Goal: Task Accomplishment & Management: Use online tool/utility

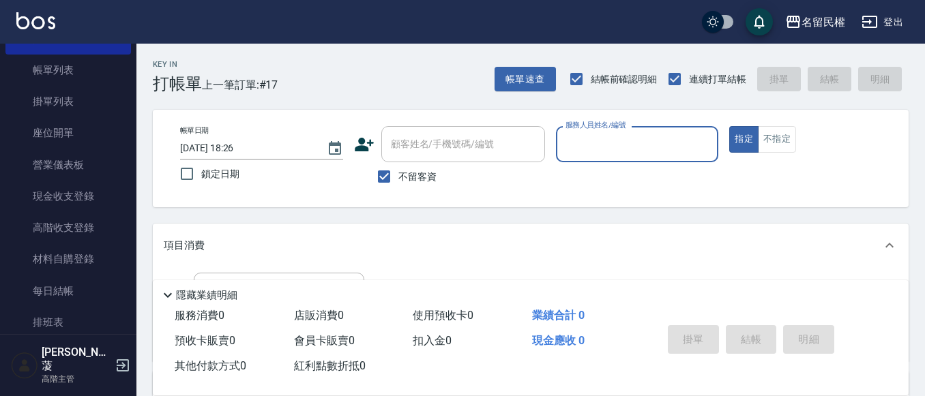
scroll to position [205, 0]
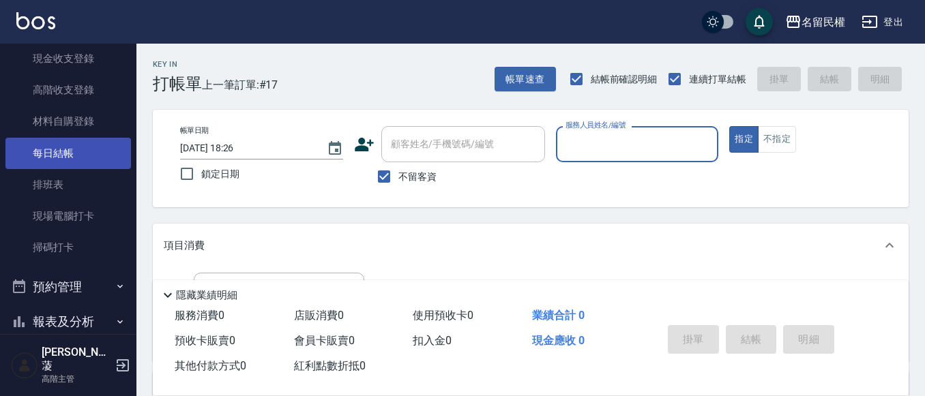
click at [57, 159] on link "每日結帳" at bounding box center [67, 153] width 125 height 31
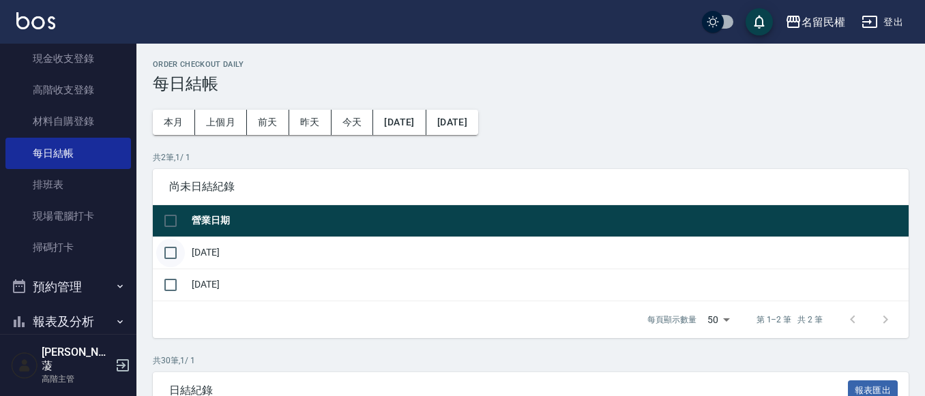
click at [171, 254] on input "checkbox" at bounding box center [170, 253] width 29 height 29
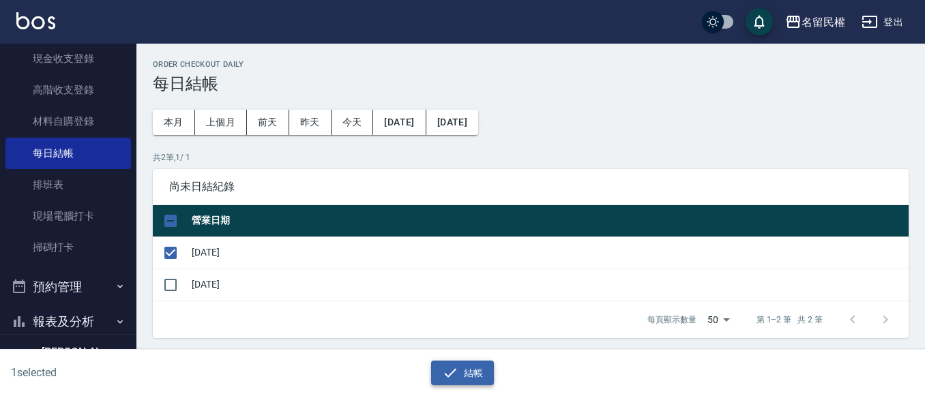
click at [464, 366] on button "結帳" at bounding box center [462, 373] width 63 height 25
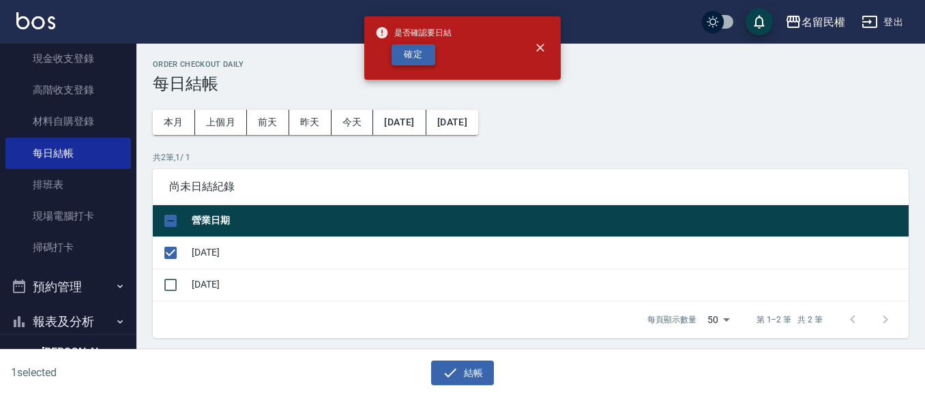
click at [420, 55] on button "確定" at bounding box center [413, 54] width 44 height 21
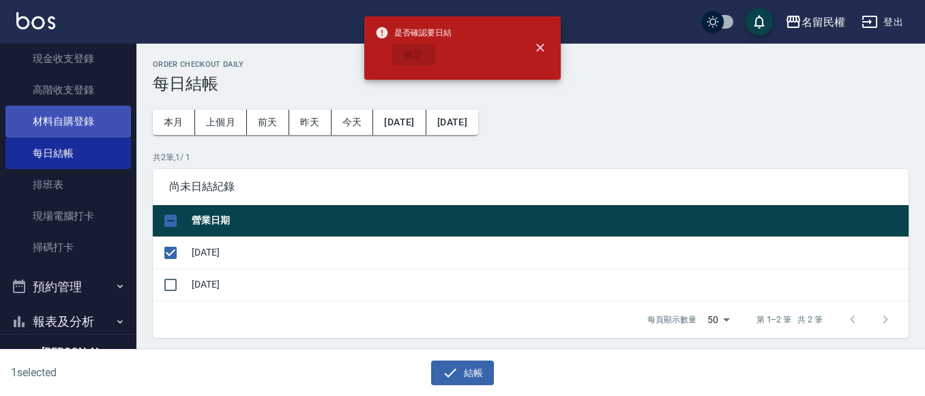
checkbox input "false"
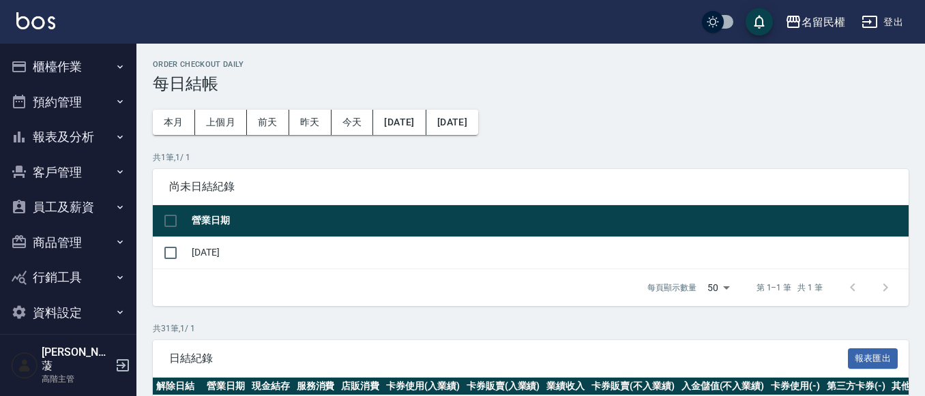
click at [66, 82] on button "櫃檯作業" at bounding box center [67, 66] width 125 height 35
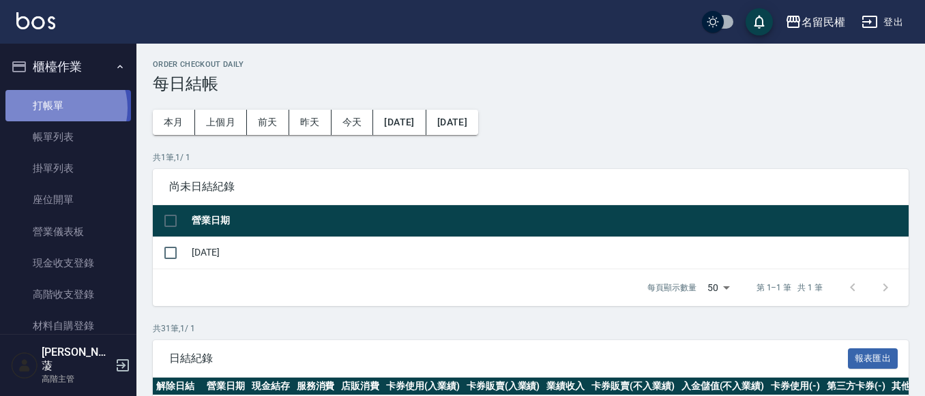
click at [60, 108] on link "打帳單" at bounding box center [67, 105] width 125 height 31
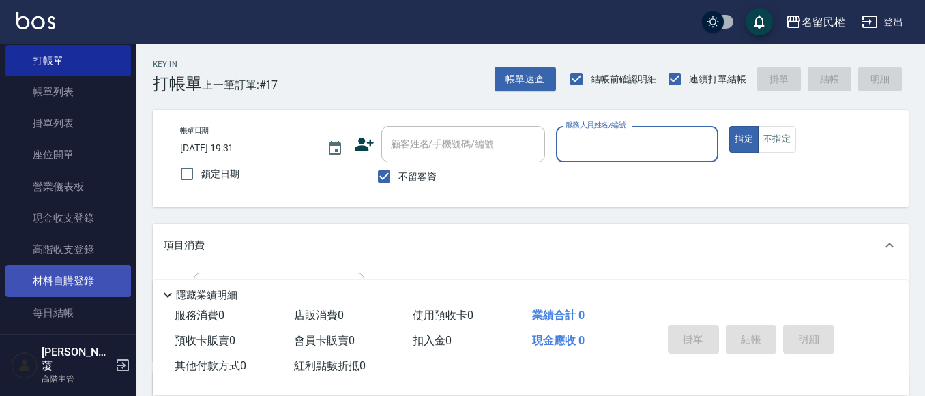
scroll to position [68, 0]
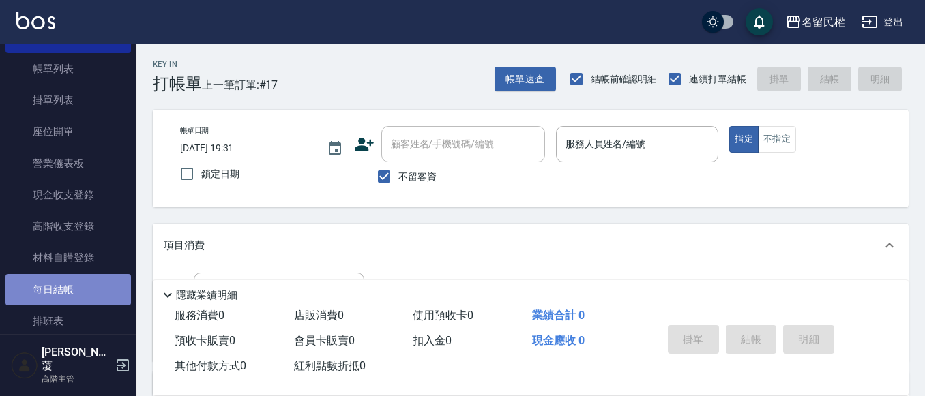
click at [92, 286] on link "每日結帳" at bounding box center [67, 289] width 125 height 31
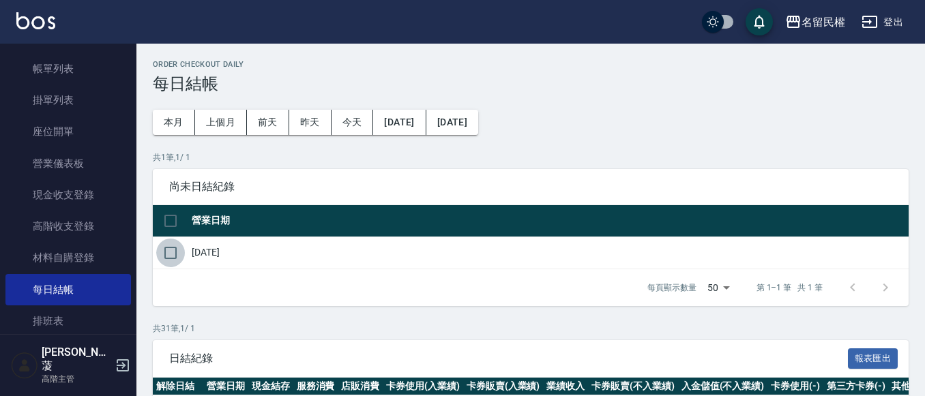
click at [165, 254] on input "checkbox" at bounding box center [170, 253] width 29 height 29
checkbox input "true"
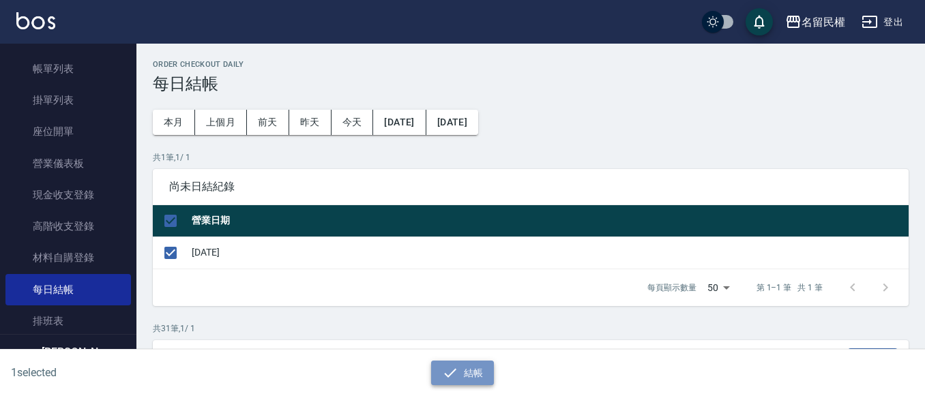
click at [461, 368] on button "結帳" at bounding box center [462, 373] width 63 height 25
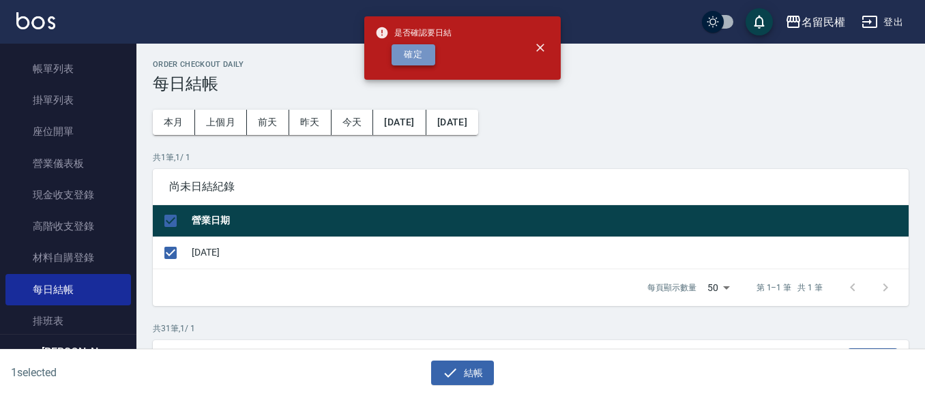
click at [419, 55] on button "確定" at bounding box center [413, 54] width 44 height 21
checkbox input "false"
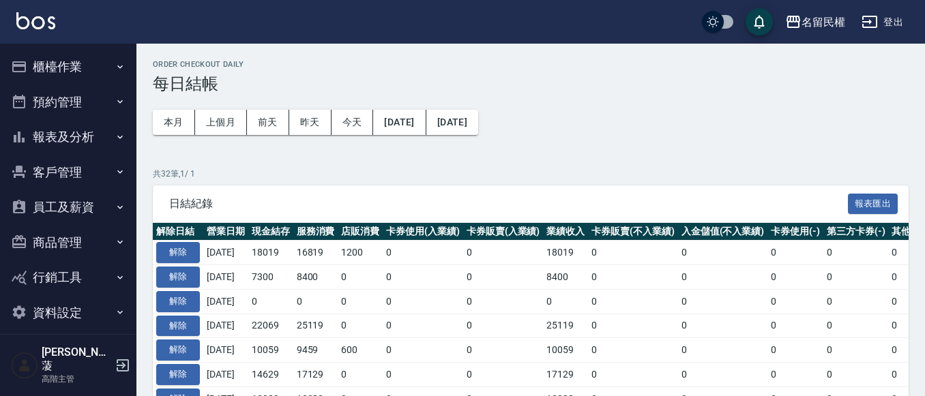
click at [90, 132] on button "報表及分析" at bounding box center [67, 136] width 125 height 35
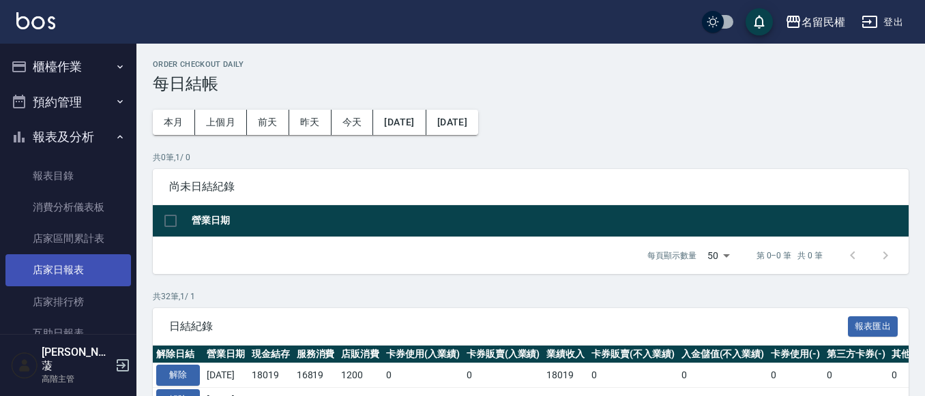
click at [77, 274] on link "店家日報表" at bounding box center [67, 269] width 125 height 31
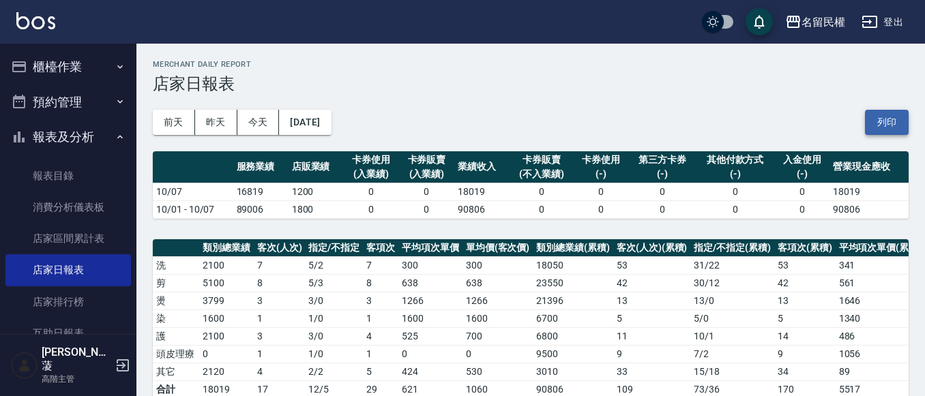
click at [902, 125] on button "列印" at bounding box center [887, 122] width 44 height 25
click at [102, 128] on button "報表及分析" at bounding box center [67, 136] width 125 height 35
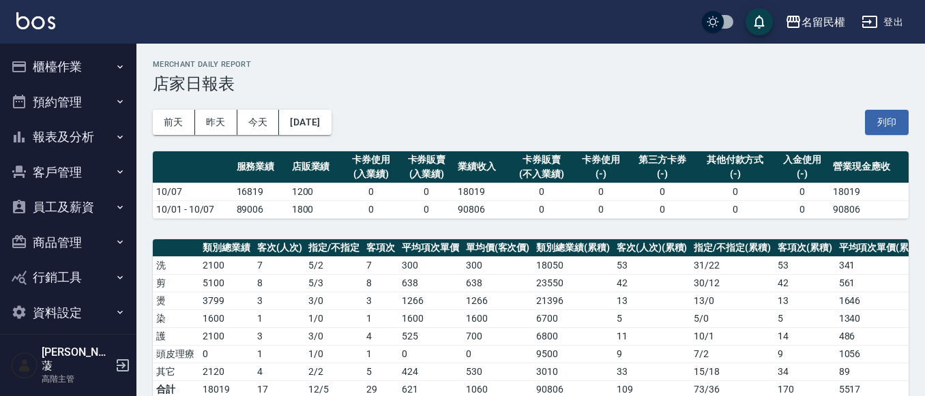
click at [108, 70] on button "櫃檯作業" at bounding box center [67, 66] width 125 height 35
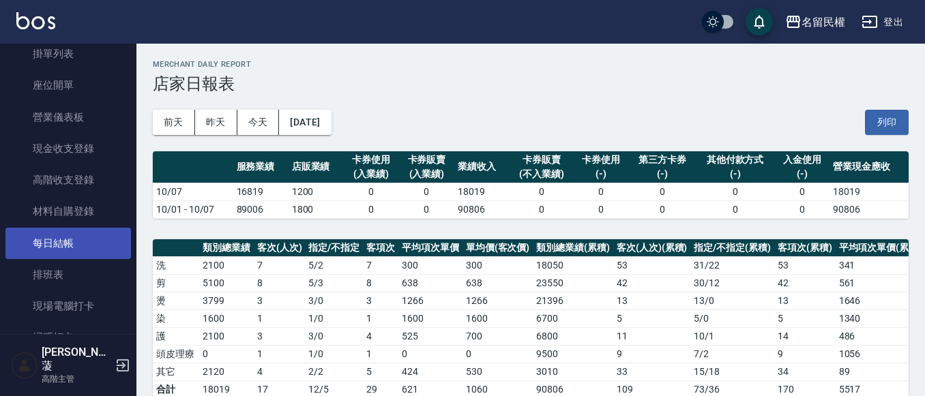
scroll to position [136, 0]
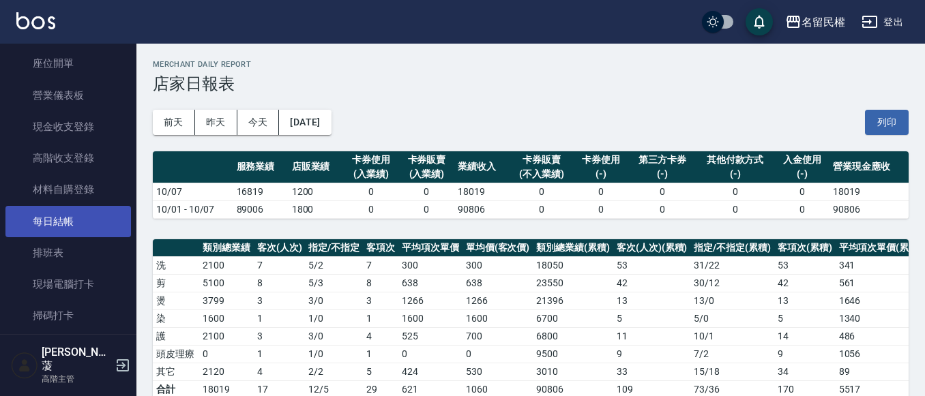
click at [85, 212] on link "每日結帳" at bounding box center [67, 221] width 125 height 31
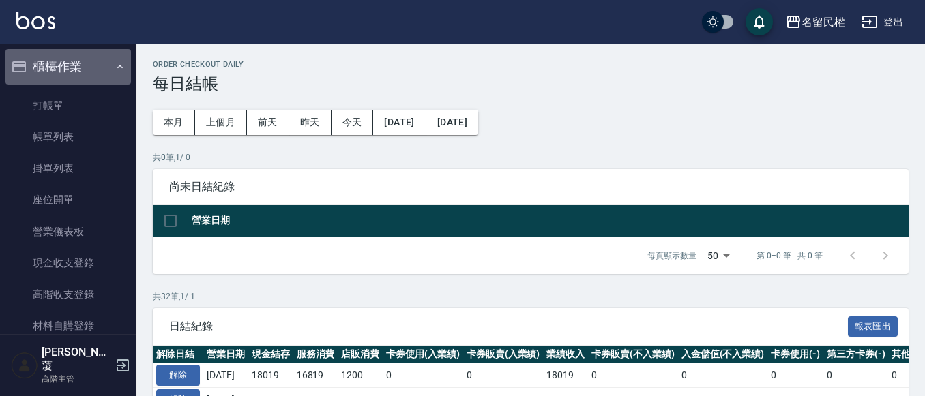
click at [118, 68] on icon "button" at bounding box center [120, 66] width 11 height 11
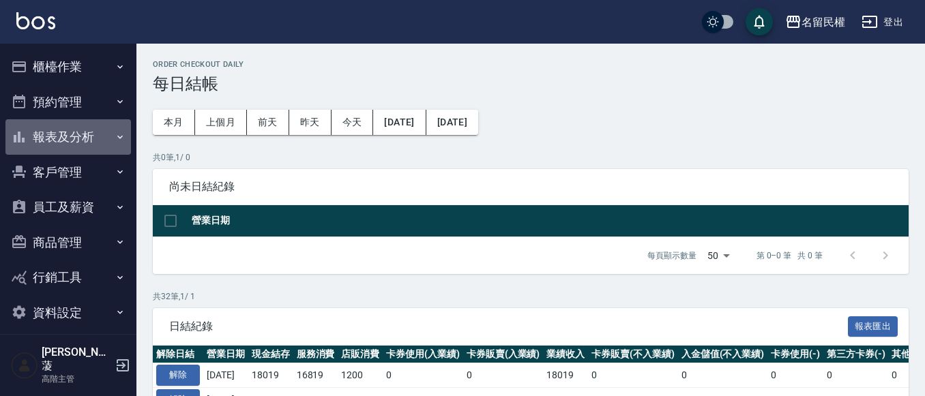
click at [110, 136] on button "報表及分析" at bounding box center [67, 136] width 125 height 35
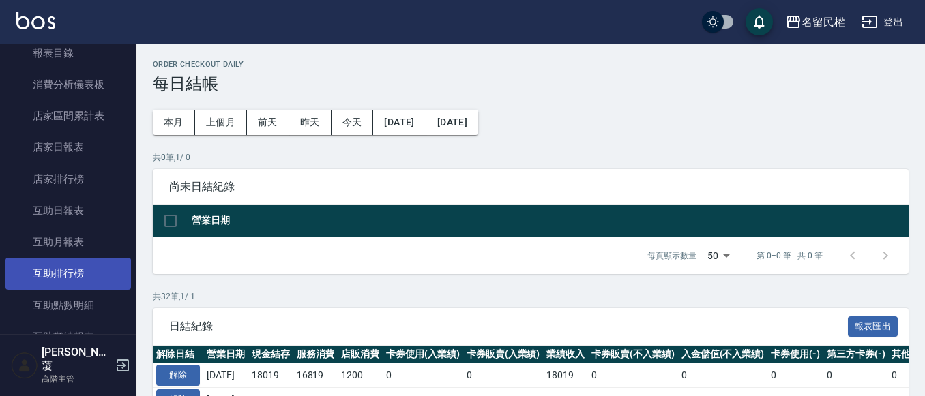
scroll to position [136, 0]
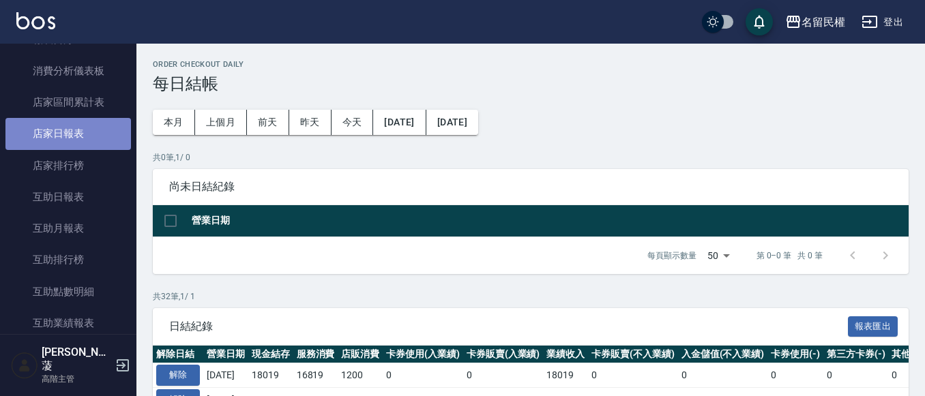
click at [89, 136] on link "店家日報表" at bounding box center [67, 133] width 125 height 31
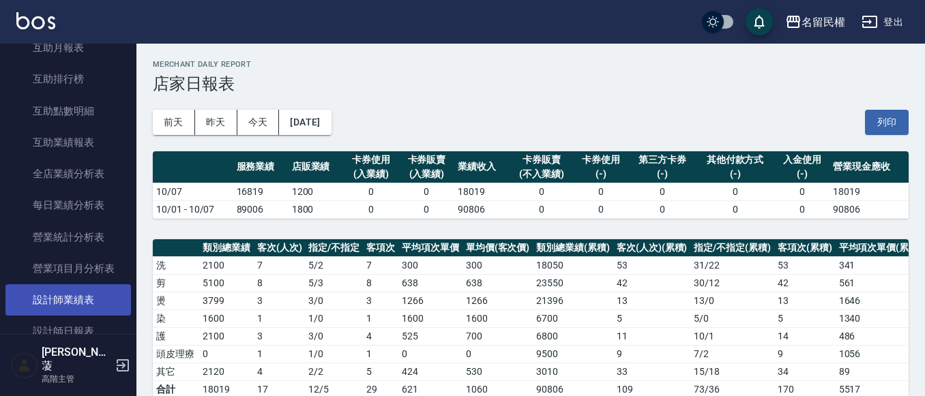
scroll to position [341, 0]
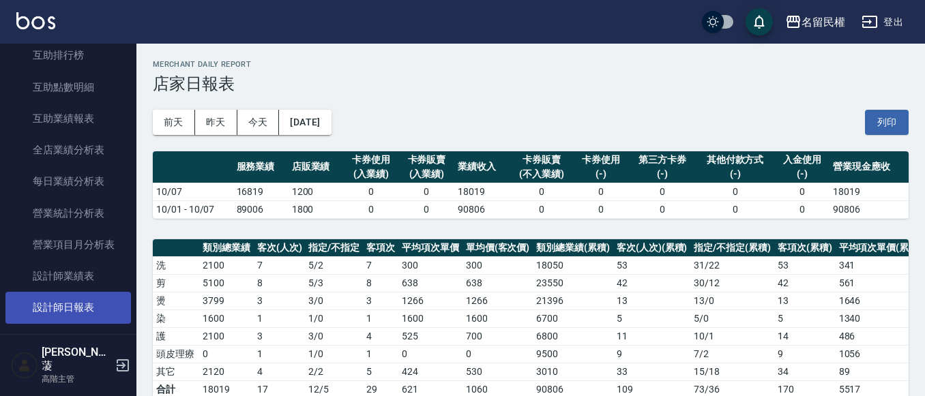
click at [90, 317] on link "設計師日報表" at bounding box center [67, 307] width 125 height 31
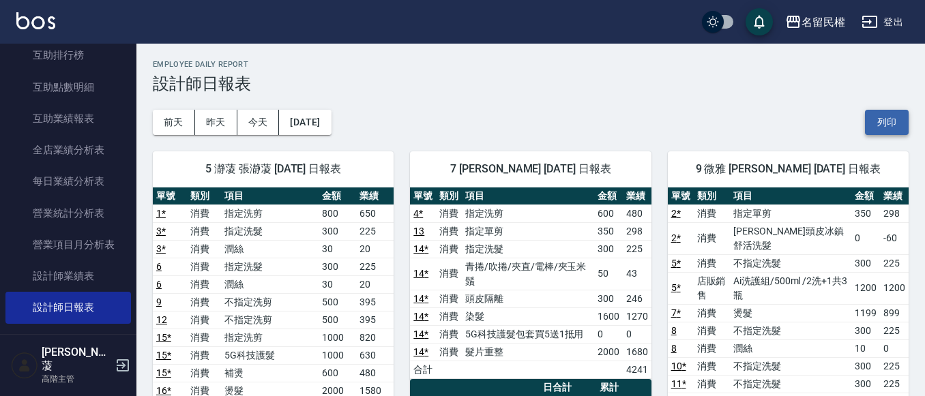
click at [898, 116] on button "列印" at bounding box center [887, 122] width 44 height 25
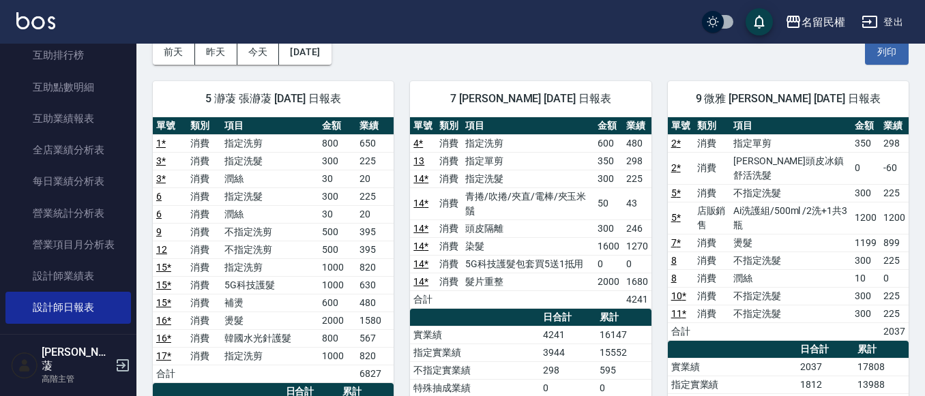
scroll to position [205, 0]
